Goal: Find specific page/section: Find specific page/section

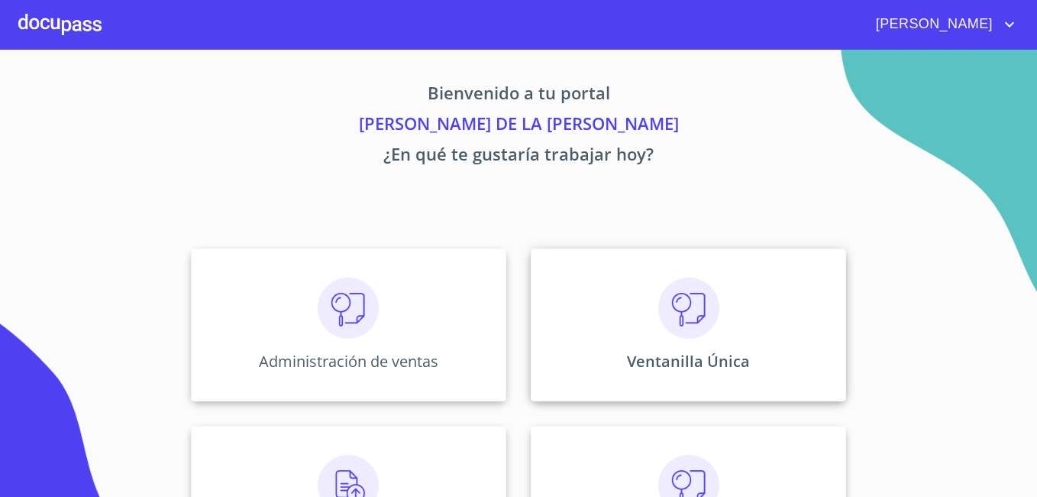
click at [614, 282] on div "Ventanilla Única" at bounding box center [688, 324] width 315 height 153
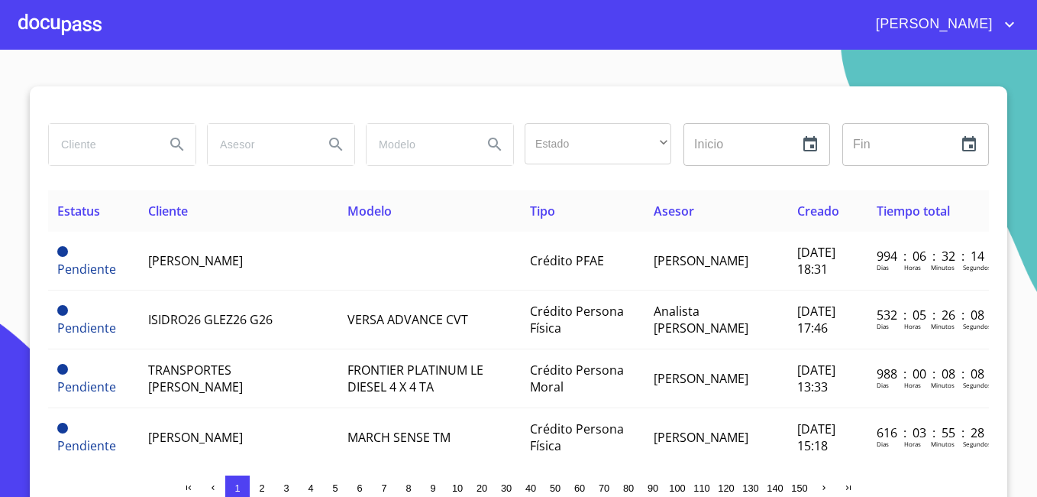
click at [66, 148] on input "search" at bounding box center [101, 144] width 104 height 41
type input "[PERSON_NAME]"
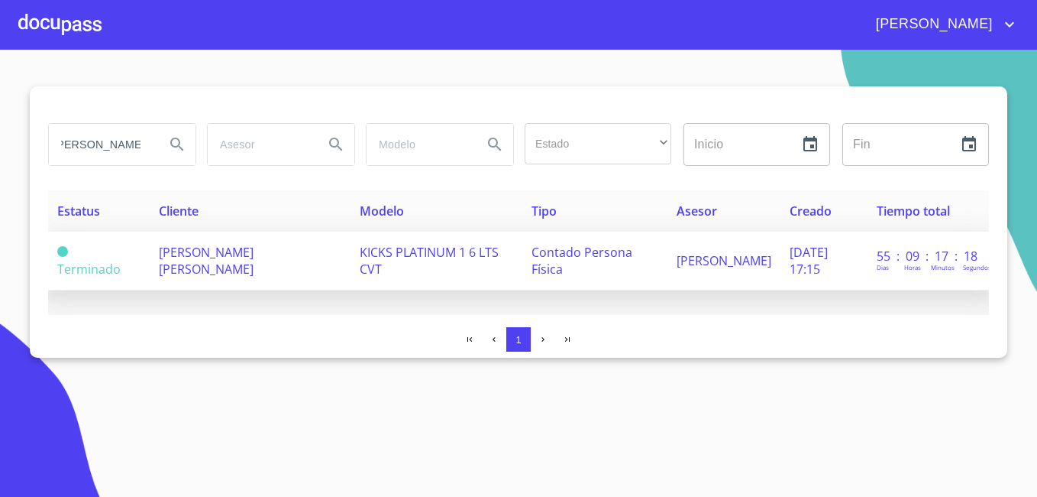
scroll to position [0, 0]
click at [200, 259] on span "[PERSON_NAME] [PERSON_NAME]" at bounding box center [206, 261] width 95 height 34
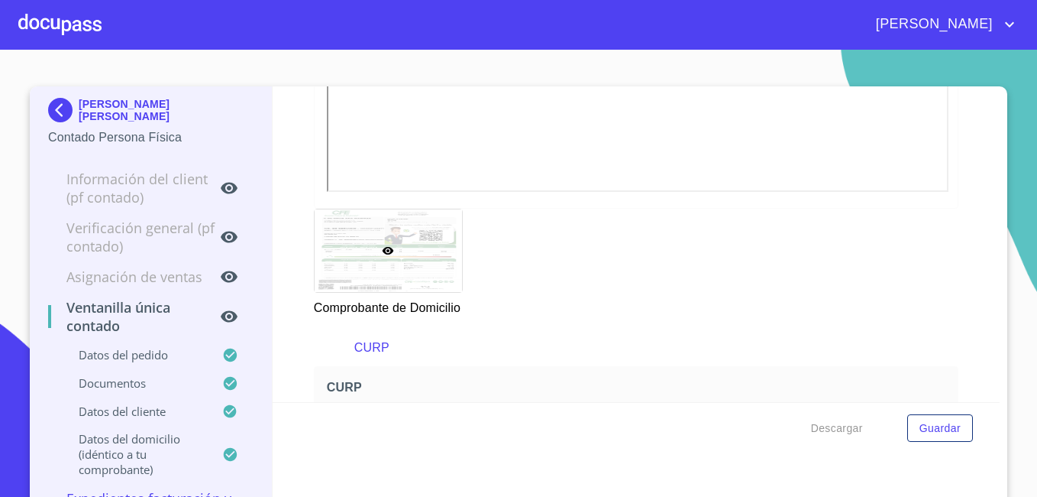
scroll to position [1195, 0]
click at [53, 105] on img at bounding box center [63, 110] width 31 height 24
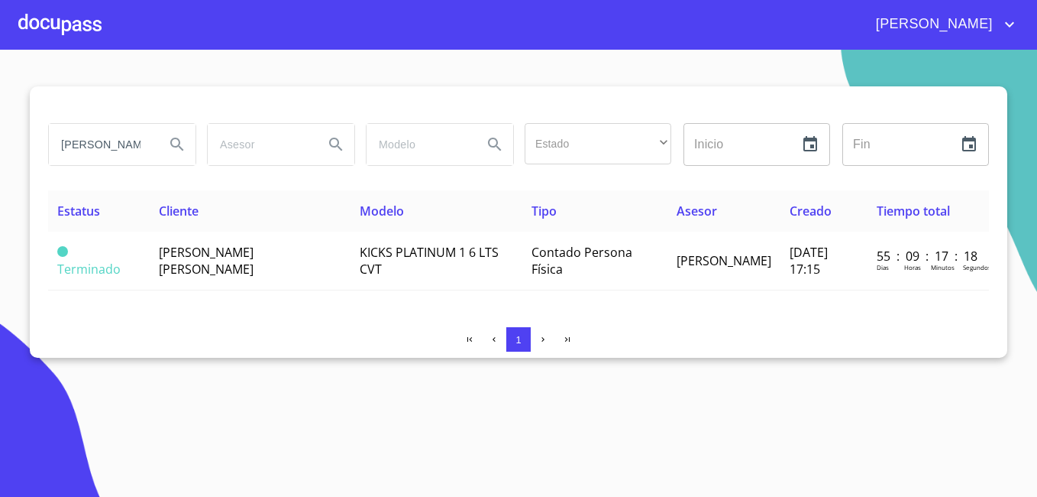
drag, startPoint x: 135, startPoint y: 143, endPoint x: -3, endPoint y: 137, distance: 138.4
click at [0, 137] on html "[PERSON_NAME] DE LA [PERSON_NAME] Estado ​ ​ Inicio ​ Fin ​ Estatus Cliente Mod…" at bounding box center [518, 248] width 1037 height 497
type input "NA"
drag, startPoint x: 78, startPoint y: 144, endPoint x: -3, endPoint y: 75, distance: 106.2
click at [0, 75] on html "[PERSON_NAME] DE LA LUZ NA Estado ​ ​ Inicio ​ Fin ​ Estatus Cliente Modelo Tip…" at bounding box center [518, 248] width 1037 height 497
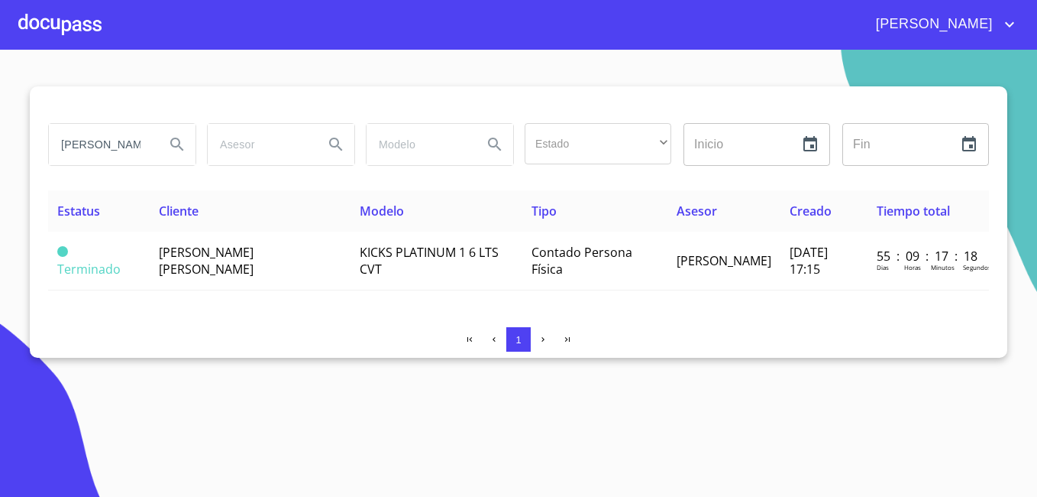
type input "[PERSON_NAME]"
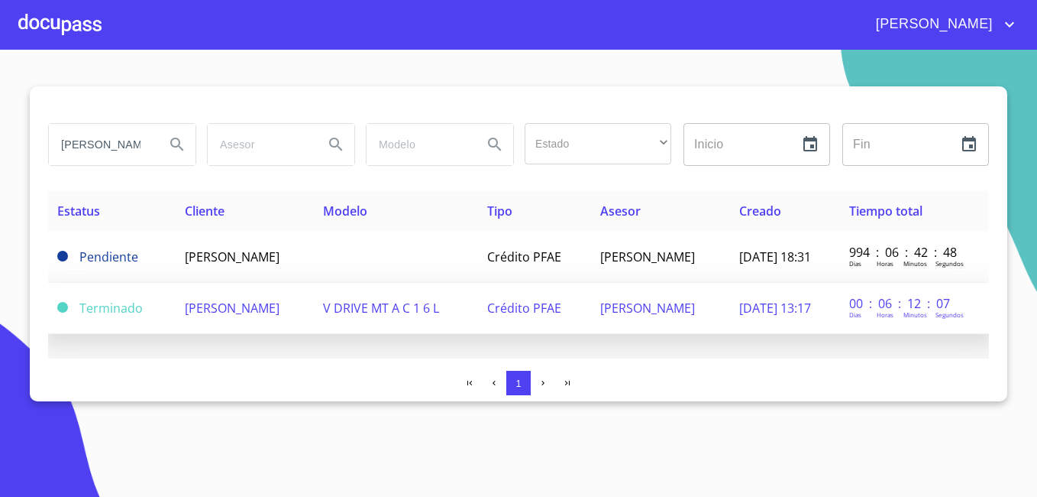
click at [249, 301] on span "[PERSON_NAME]" at bounding box center [232, 307] width 95 height 17
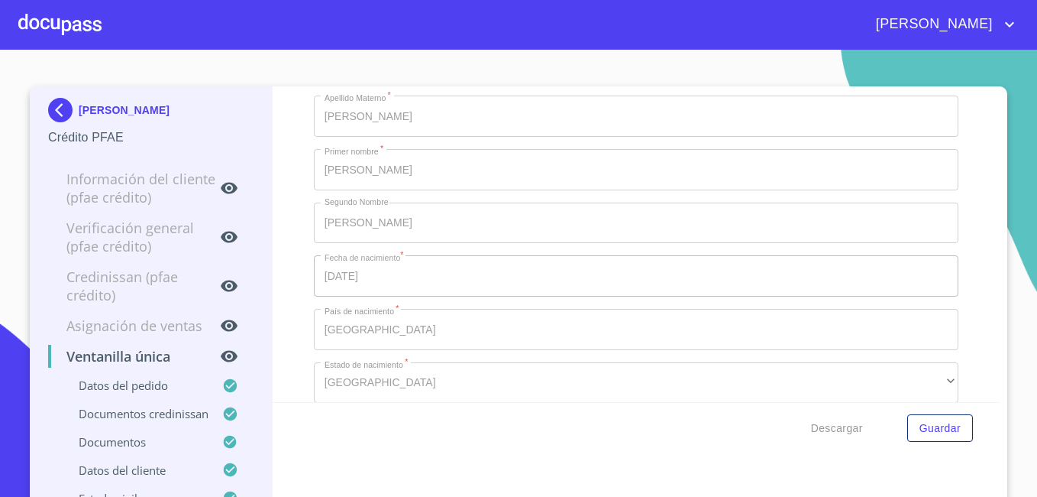
scroll to position [5130, 0]
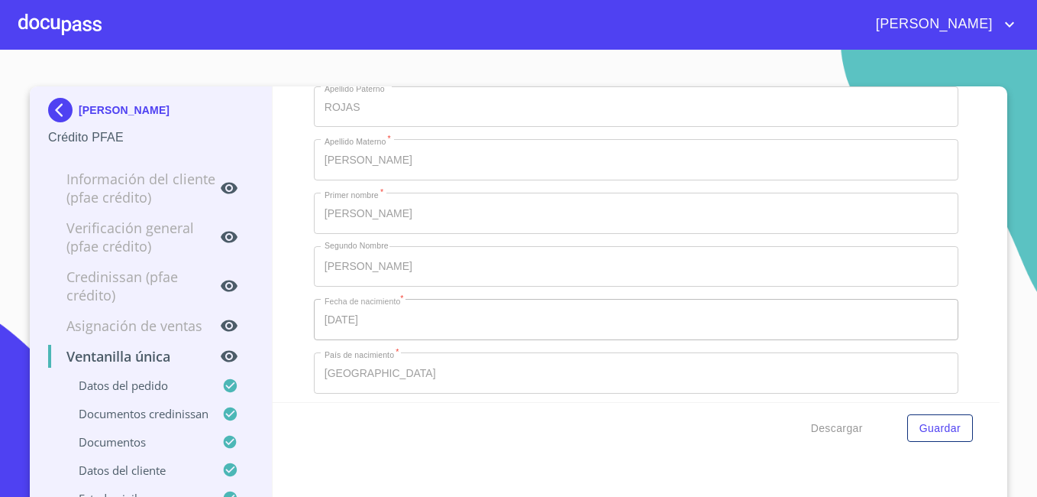
click at [55, 110] on img at bounding box center [63, 110] width 31 height 24
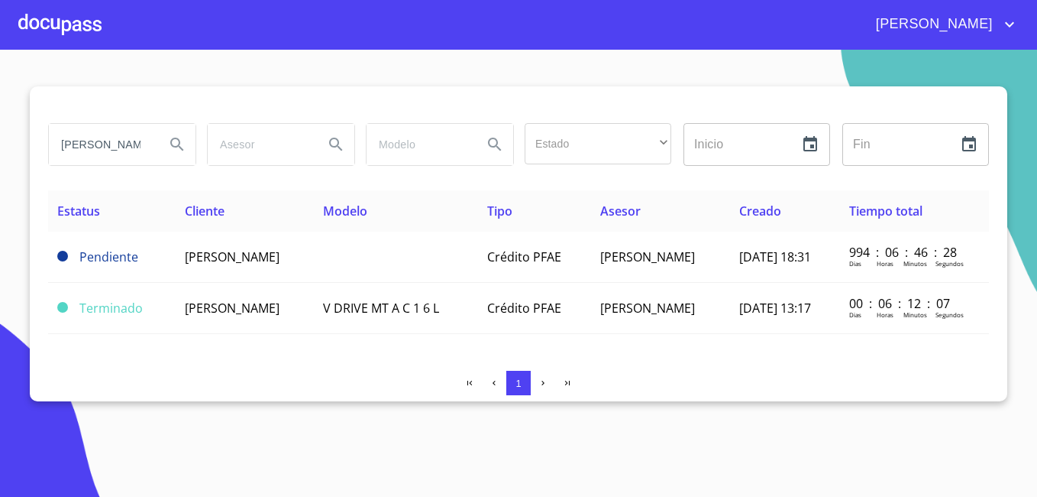
drag, startPoint x: 132, startPoint y: 147, endPoint x: 0, endPoint y: 140, distance: 132.3
click at [0, 140] on html "[PERSON_NAME] DE LA [PERSON_NAME] Estado ​ ​ Inicio ​ Fin ​ Estatus Cliente Mod…" at bounding box center [518, 248] width 1037 height 497
type input "A"
type input "[PERSON_NAME]"
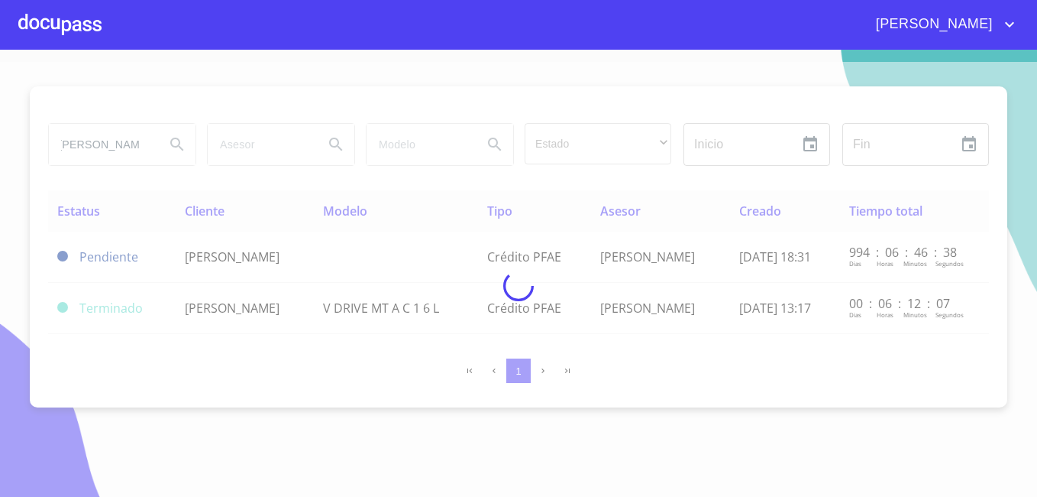
scroll to position [0, 0]
